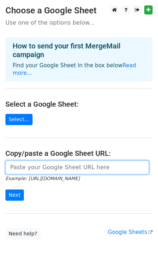
click at [34, 162] on input "url" at bounding box center [77, 167] width 144 height 14
paste input "[URL][DOMAIN_NAME]"
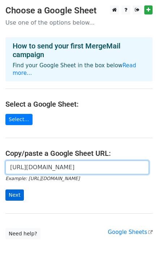
type input "[URL][DOMAIN_NAME]"
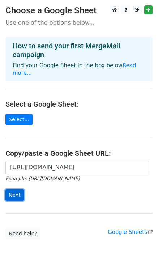
scroll to position [0, 0]
click at [16, 189] on input "Next" at bounding box center [14, 194] width 18 height 11
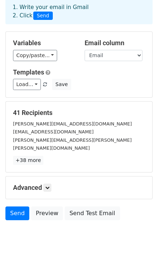
scroll to position [53, 0]
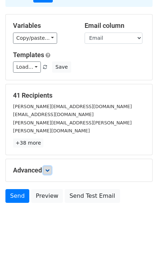
click at [48, 168] on icon at bounding box center [47, 170] width 4 height 4
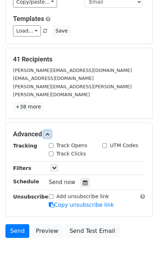
scroll to position [124, 0]
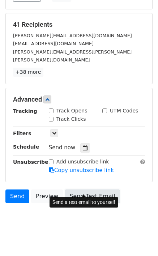
click at [78, 189] on link "Send Test Email" at bounding box center [92, 196] width 55 height 14
click at [80, 189] on link "Send Test Email" at bounding box center [92, 196] width 55 height 14
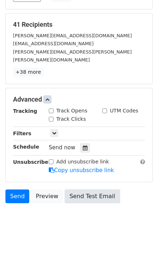
click at [81, 189] on link "Send Test Email" at bounding box center [92, 196] width 55 height 14
click at [80, 189] on link "Send Test Email" at bounding box center [92, 196] width 55 height 14
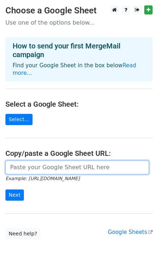
click at [23, 162] on input "url" at bounding box center [77, 167] width 144 height 14
click at [35, 160] on input "url" at bounding box center [77, 167] width 144 height 14
type input "https://docs.google.com/spreadsheets/d/1UeF_JIIVoSo7gvMNMaIssJ0V0XKKvokWcf5pY6L…"
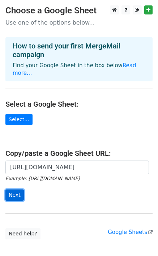
click at [16, 189] on input "Next" at bounding box center [14, 194] width 18 height 11
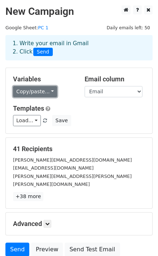
click at [38, 94] on link "Copy/paste..." at bounding box center [35, 91] width 44 height 11
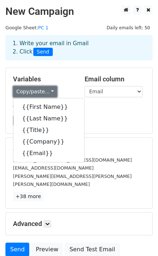
click at [37, 87] on link "Copy/paste..." at bounding box center [35, 91] width 44 height 11
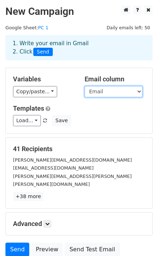
click at [107, 90] on select "First Name Last Name Title Company Email" at bounding box center [114, 91] width 58 height 11
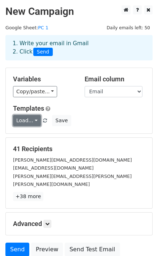
click at [30, 122] on link "Load..." at bounding box center [27, 120] width 28 height 11
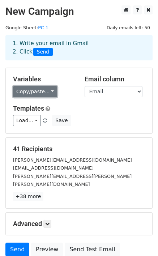
click at [37, 93] on link "Copy/paste..." at bounding box center [35, 91] width 44 height 11
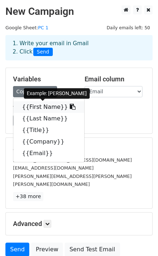
click at [37, 107] on link "{{First Name}}" at bounding box center [48, 107] width 71 height 12
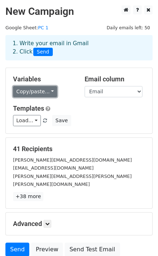
click at [35, 92] on link "Copy/paste..." at bounding box center [35, 91] width 44 height 11
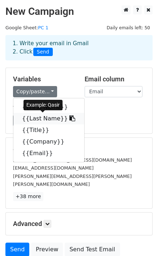
click at [39, 117] on link "{{Last Name}}" at bounding box center [48, 119] width 71 height 12
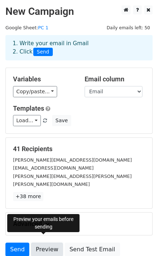
click at [46, 243] on link "Preview" at bounding box center [47, 250] width 32 height 14
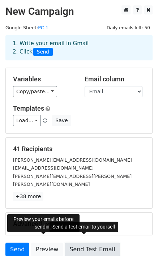
click at [78, 243] on link "Send Test Email" at bounding box center [92, 250] width 55 height 14
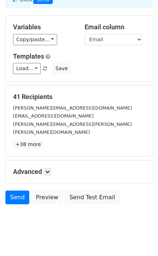
scroll to position [53, 0]
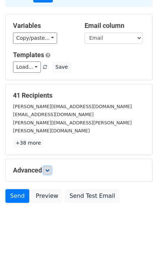
click at [46, 166] on link at bounding box center [47, 170] width 8 height 8
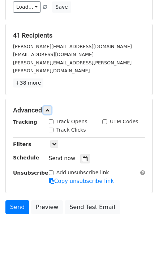
scroll to position [124, 0]
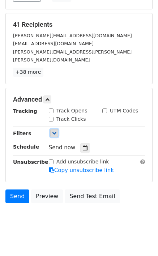
click at [55, 131] on icon at bounding box center [54, 133] width 4 height 4
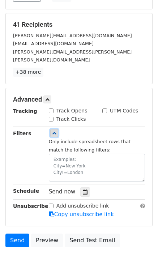
click at [55, 131] on icon at bounding box center [54, 133] width 4 height 4
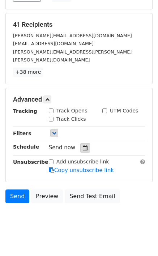
click at [83, 145] on icon at bounding box center [85, 147] width 5 height 5
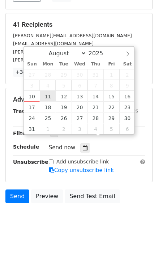
type input "2025-08-11 12:00"
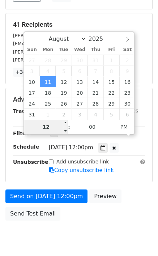
click at [50, 128] on input "12" at bounding box center [46, 127] width 44 height 14
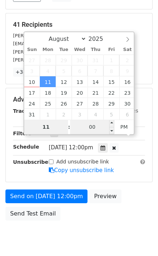
type input "11"
type input "2025-08-11 23:00"
click at [98, 127] on input "00" at bounding box center [92, 127] width 44 height 14
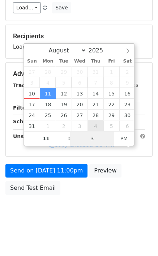
type input "30"
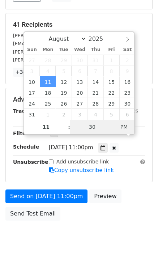
type input "2025-08-11 11:30"
click at [123, 129] on div "August September October November December 2025 Sun Mon Tue Wed Thu Fri Sat 27 …" at bounding box center [78, 82] width 111 height 103
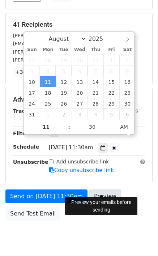
click at [99, 189] on link "Preview" at bounding box center [105, 196] width 32 height 14
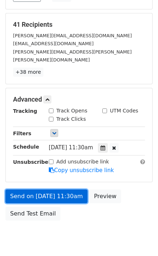
click at [46, 189] on link "Send on Aug 11 at 11:30am" at bounding box center [46, 196] width 82 height 14
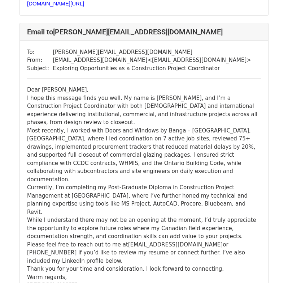
scroll to position [2819, 0]
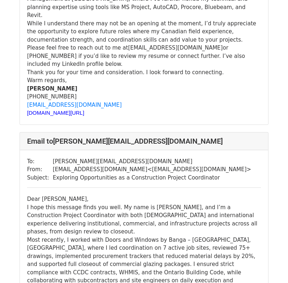
scroll to position [8237, 0]
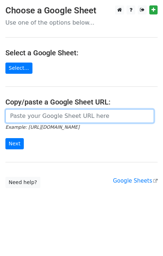
click at [30, 117] on input "url" at bounding box center [79, 116] width 149 height 14
paste input "[URL][DOMAIN_NAME]"
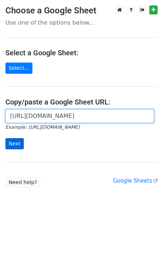
type input "[URL][DOMAIN_NAME]"
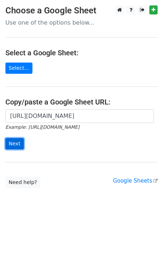
scroll to position [0, 0]
click at [15, 141] on input "Next" at bounding box center [14, 143] width 18 height 11
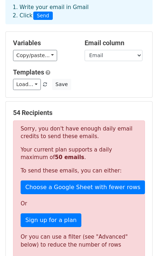
scroll to position [72, 0]
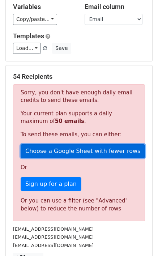
click at [59, 150] on link "Choose a Google Sheet with fewer rows" at bounding box center [83, 151] width 124 height 14
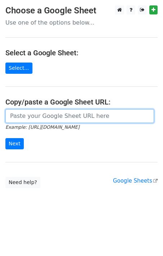
click at [50, 116] on input "url" at bounding box center [79, 116] width 149 height 14
paste input "[URL][DOMAIN_NAME]"
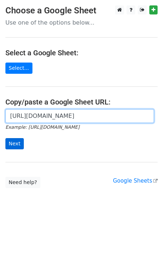
type input "[URL][DOMAIN_NAME]"
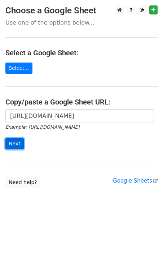
scroll to position [0, 0]
click at [16, 144] on input "Next" at bounding box center [14, 143] width 18 height 11
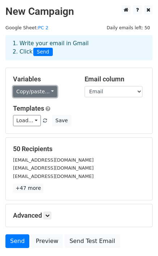
click at [47, 87] on link "Copy/paste..." at bounding box center [35, 91] width 44 height 11
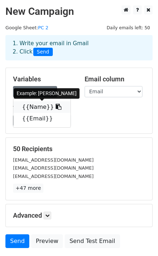
click at [34, 108] on link "{{Name}}" at bounding box center [41, 107] width 57 height 12
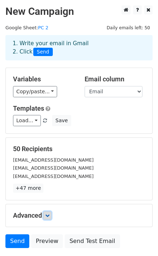
click at [49, 218] on link at bounding box center [47, 215] width 8 height 8
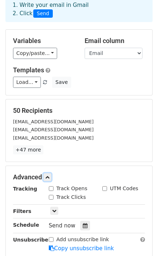
scroll to position [108, 0]
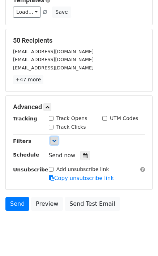
click at [53, 137] on link at bounding box center [54, 141] width 8 height 8
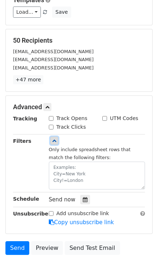
click at [53, 137] on link at bounding box center [54, 141] width 8 height 8
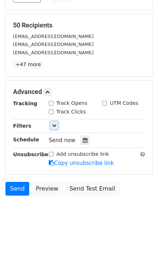
scroll to position [124, 0]
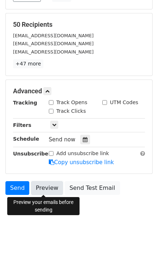
click at [47, 189] on link "Preview" at bounding box center [47, 188] width 32 height 14
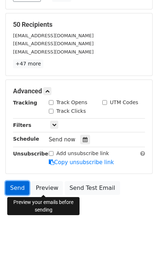
click at [18, 185] on link "Send" at bounding box center [17, 188] width 24 height 14
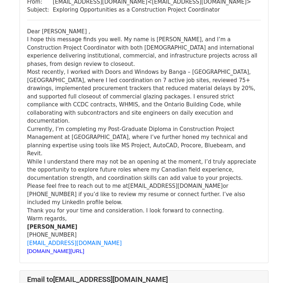
scroll to position [398, 0]
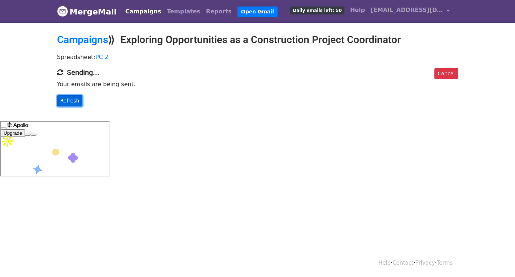
click at [72, 95] on link "Refresh" at bounding box center [70, 100] width 26 height 11
click at [67, 104] on link "Refresh" at bounding box center [70, 100] width 26 height 11
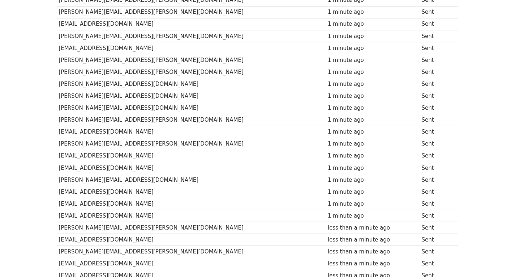
scroll to position [398, 0]
